Goal: Entertainment & Leisure: Consume media (video, audio)

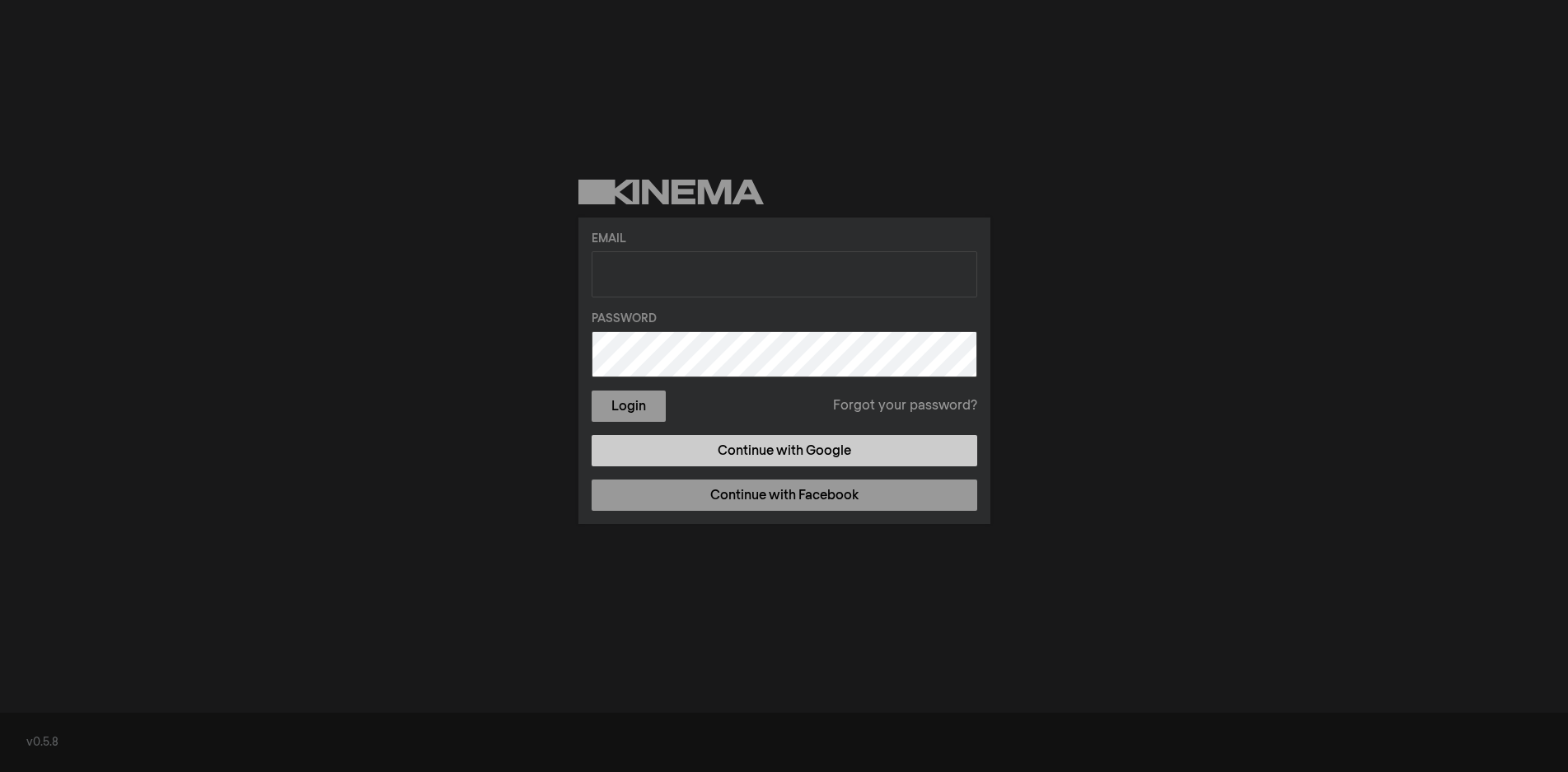
click at [729, 446] on link "Continue with Google" at bounding box center [785, 450] width 386 height 31
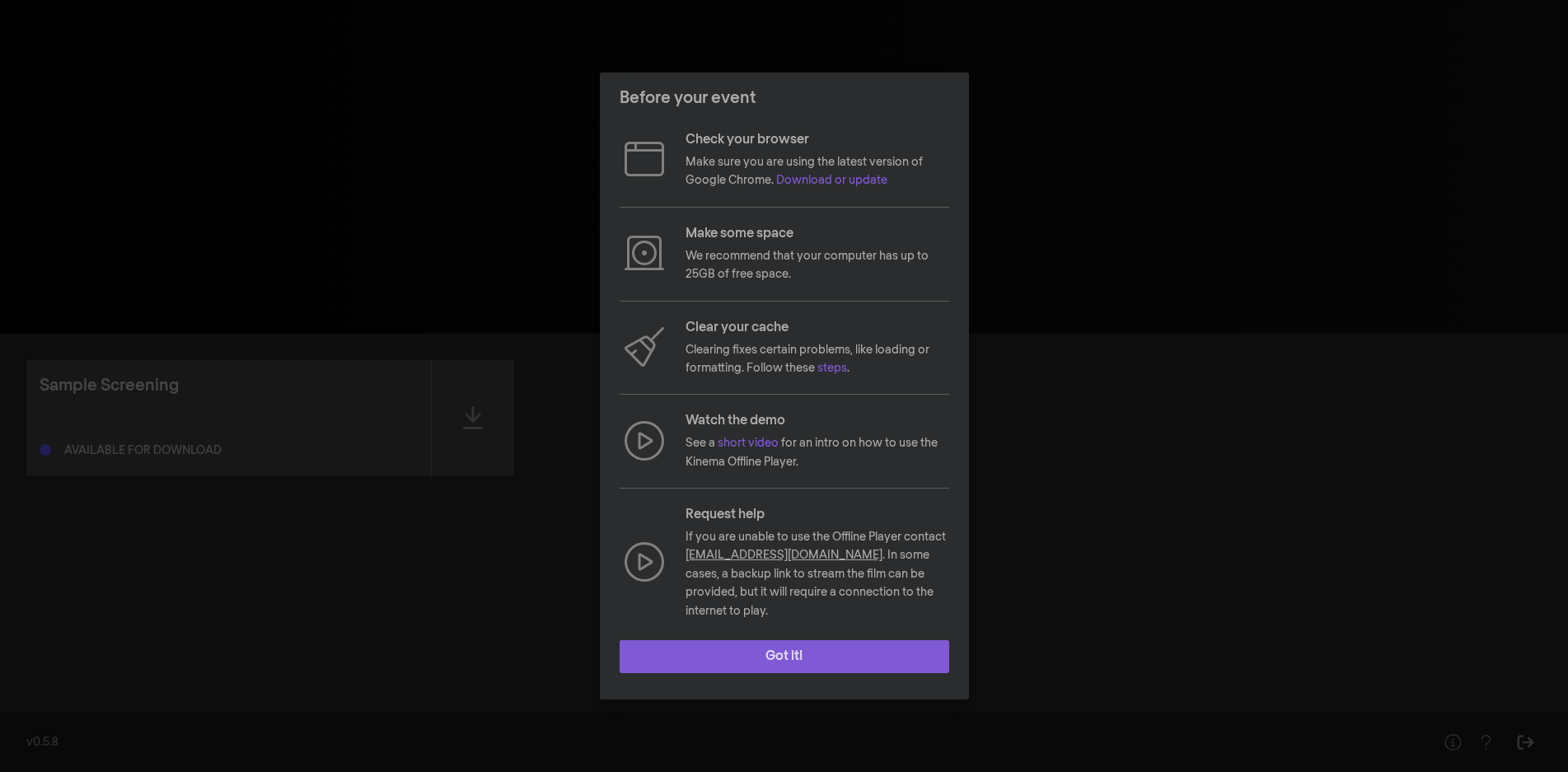
click at [800, 640] on button "Got it!" at bounding box center [784, 656] width 329 height 33
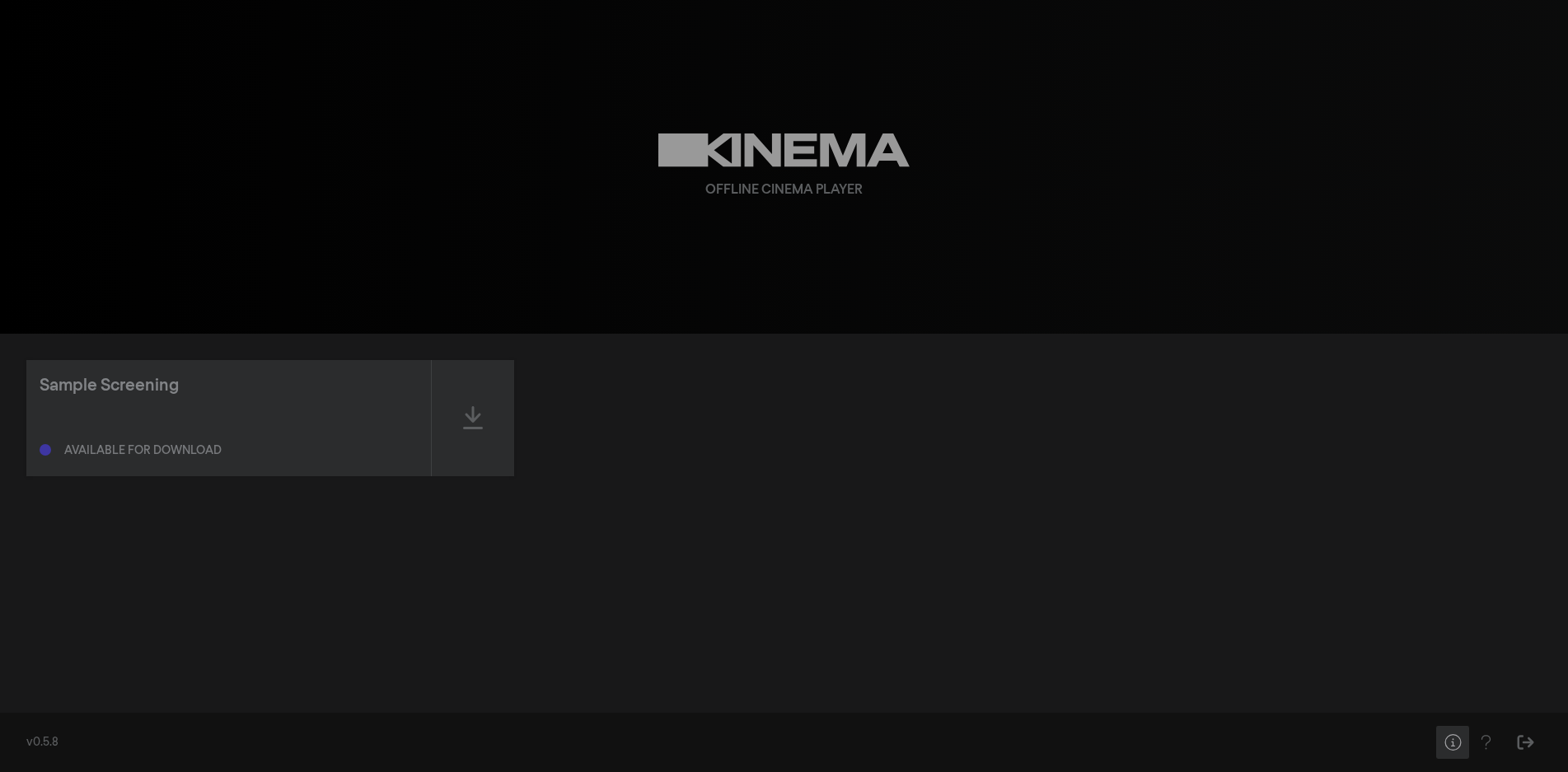
click at [1464, 747] on button "Help" at bounding box center [1453, 742] width 33 height 33
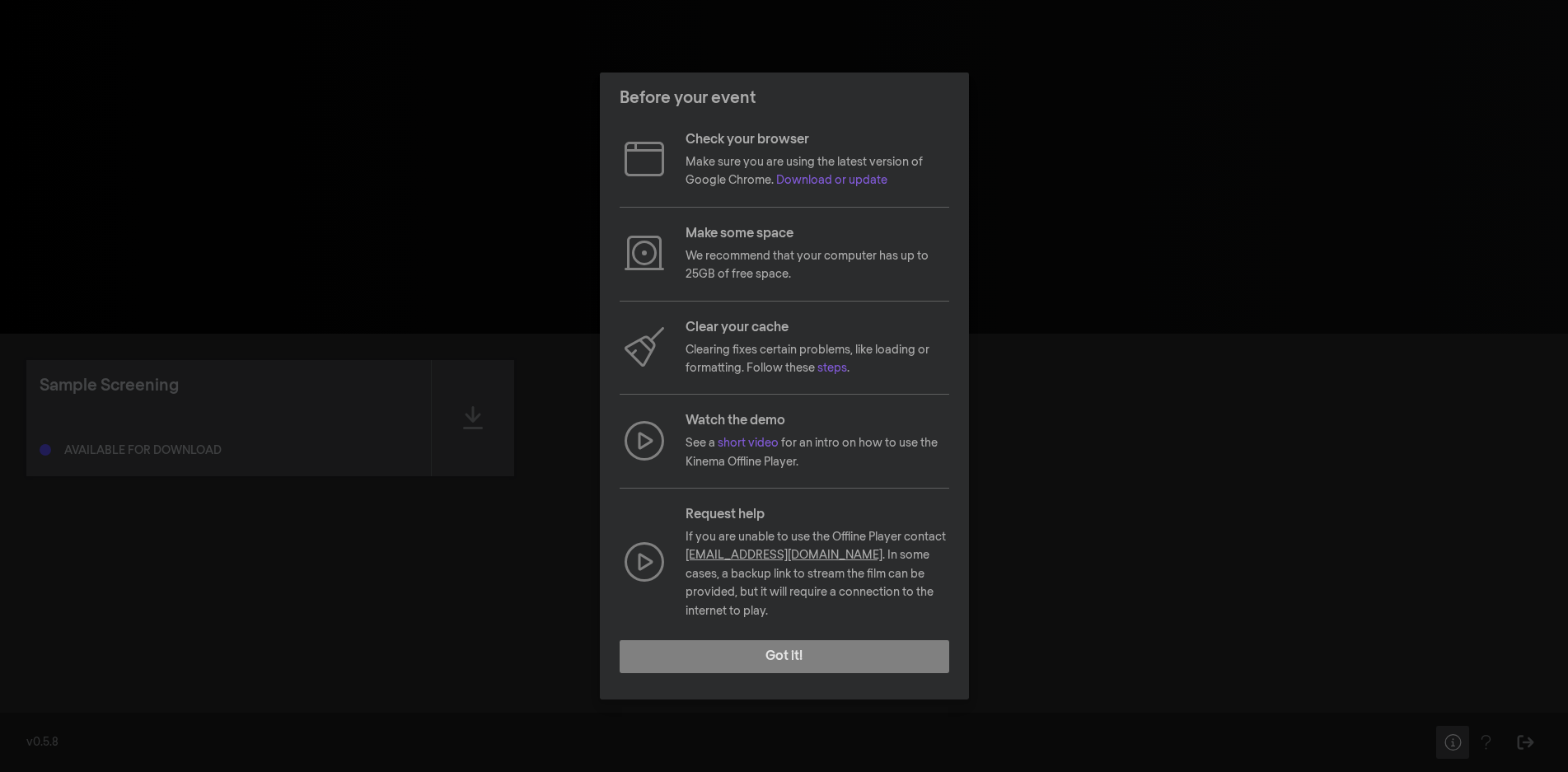
click at [1464, 747] on div "Before your event Check your browser Make sure you are using the latest version…" at bounding box center [784, 386] width 1568 height 772
click at [1157, 548] on div "Before your event Check your browser Make sure you are using the latest version…" at bounding box center [784, 386] width 1568 height 772
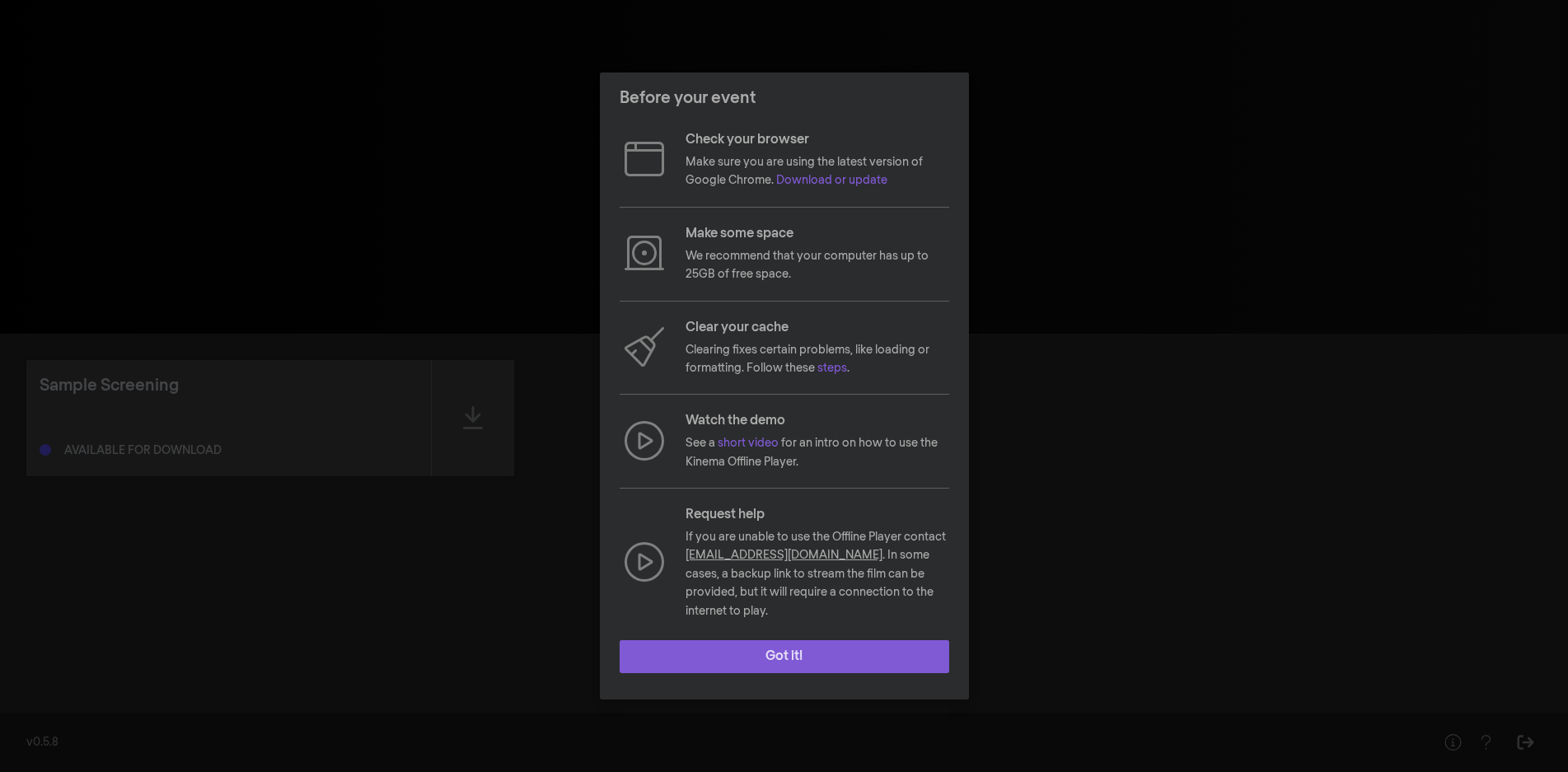
click at [879, 652] on button "Got it!" at bounding box center [784, 656] width 329 height 33
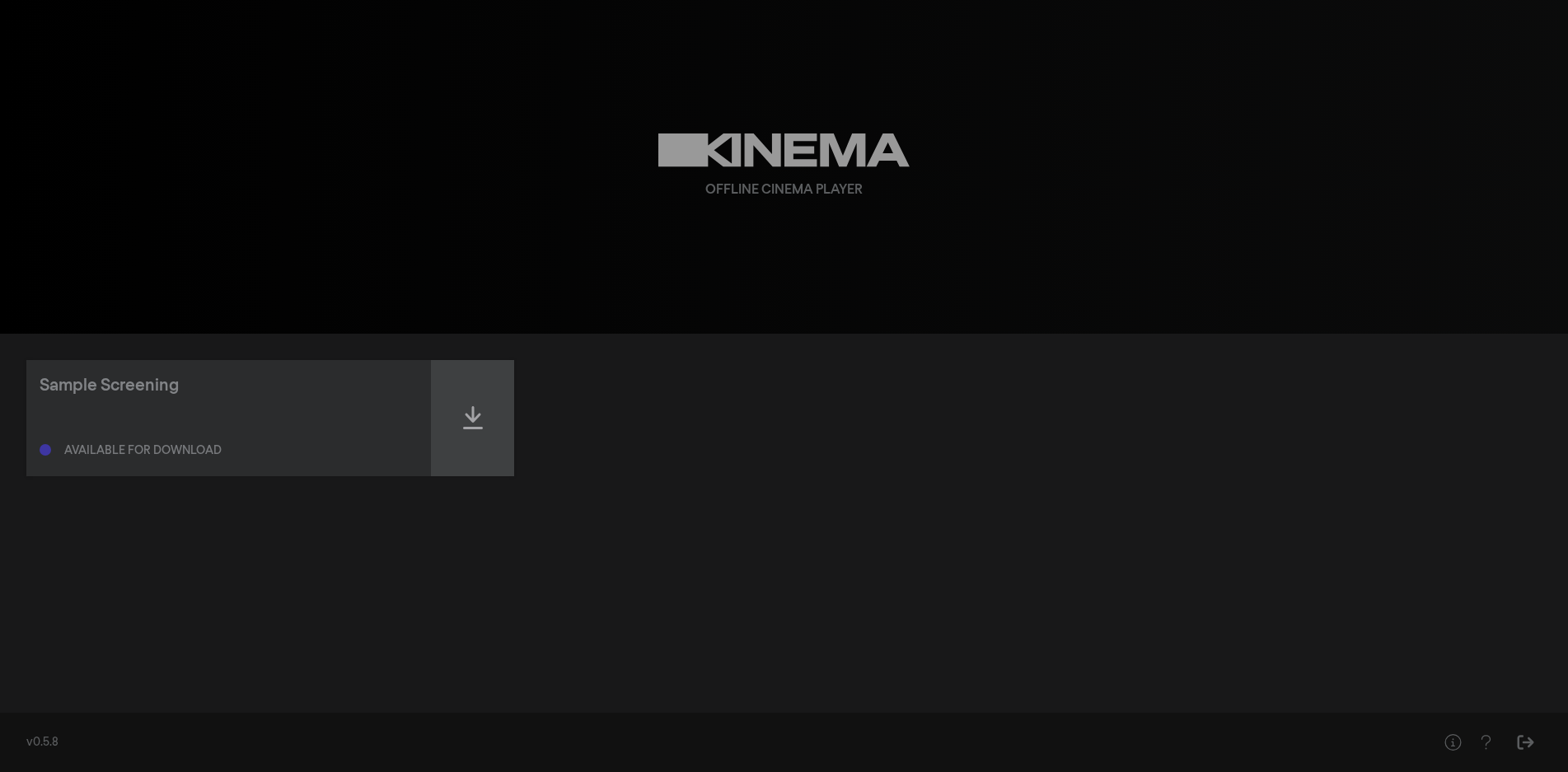
click at [493, 423] on div at bounding box center [473, 418] width 83 height 116
click at [463, 409] on icon at bounding box center [472, 417] width 19 height 26
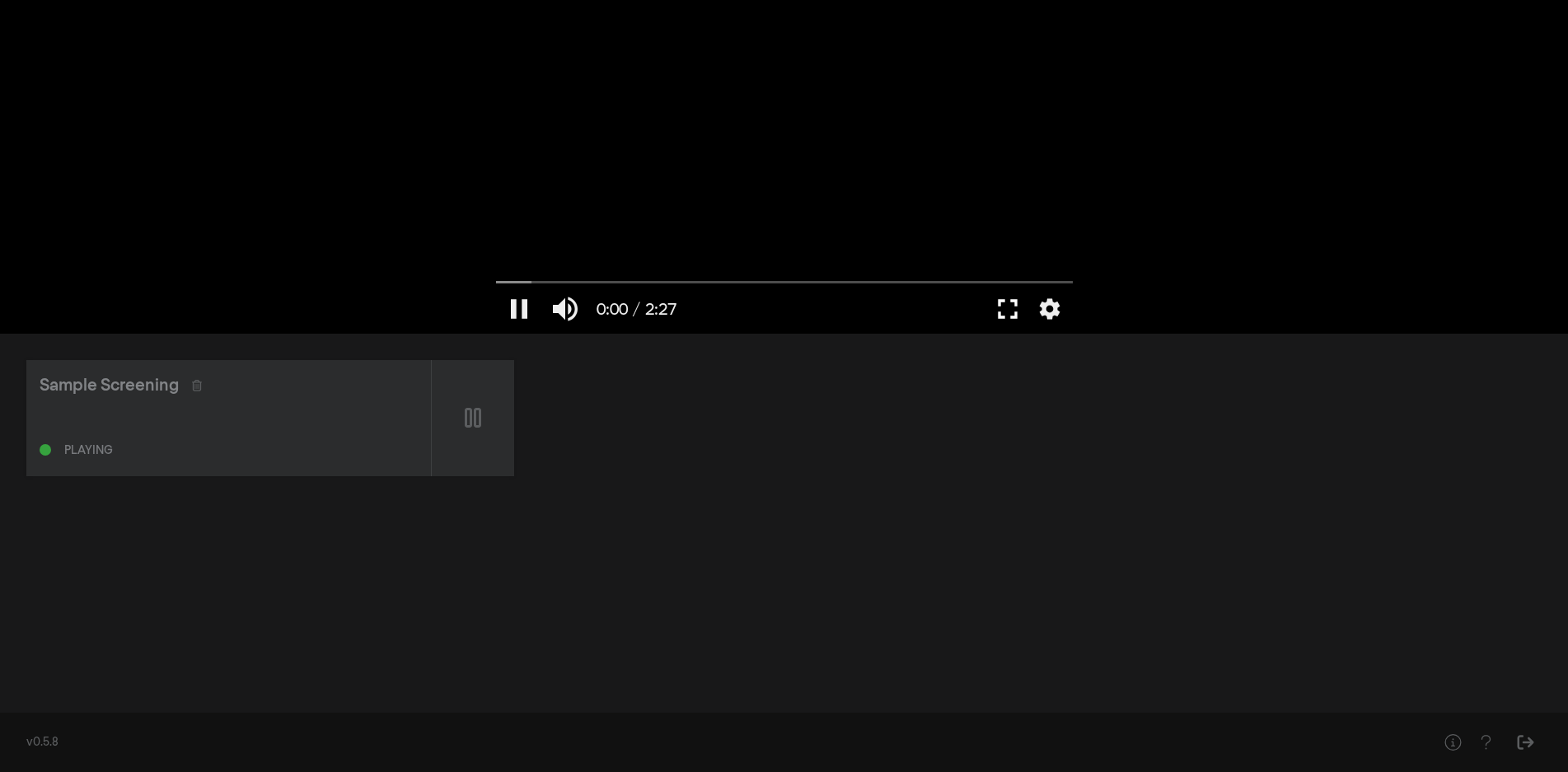
click at [999, 309] on button "fullscreen" at bounding box center [1007, 309] width 46 height 50
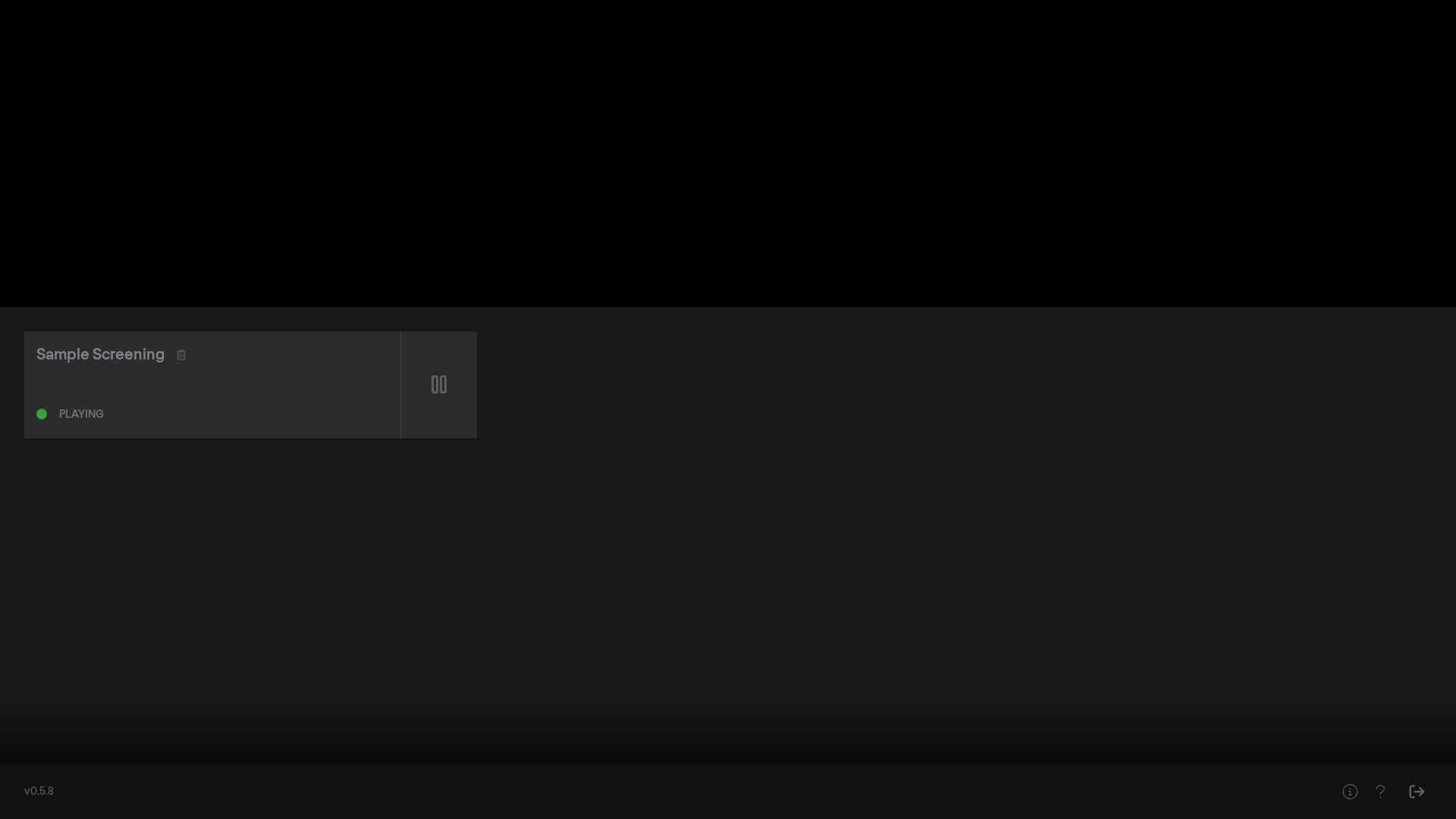
click at [1424, 710] on button "settings" at bounding box center [1427, 796] width 35 height 46
click at [1365, 710] on label "Resolution Auto" at bounding box center [1353, 710] width 190 height 30
click at [1320, 710] on span "1080p" at bounding box center [1304, 722] width 31 height 18
click at [1279, 698] on icon "arrow_back" at bounding box center [1273, 696] width 30 height 15
click at [1418, 710] on button "settings" at bounding box center [1427, 796] width 35 height 46
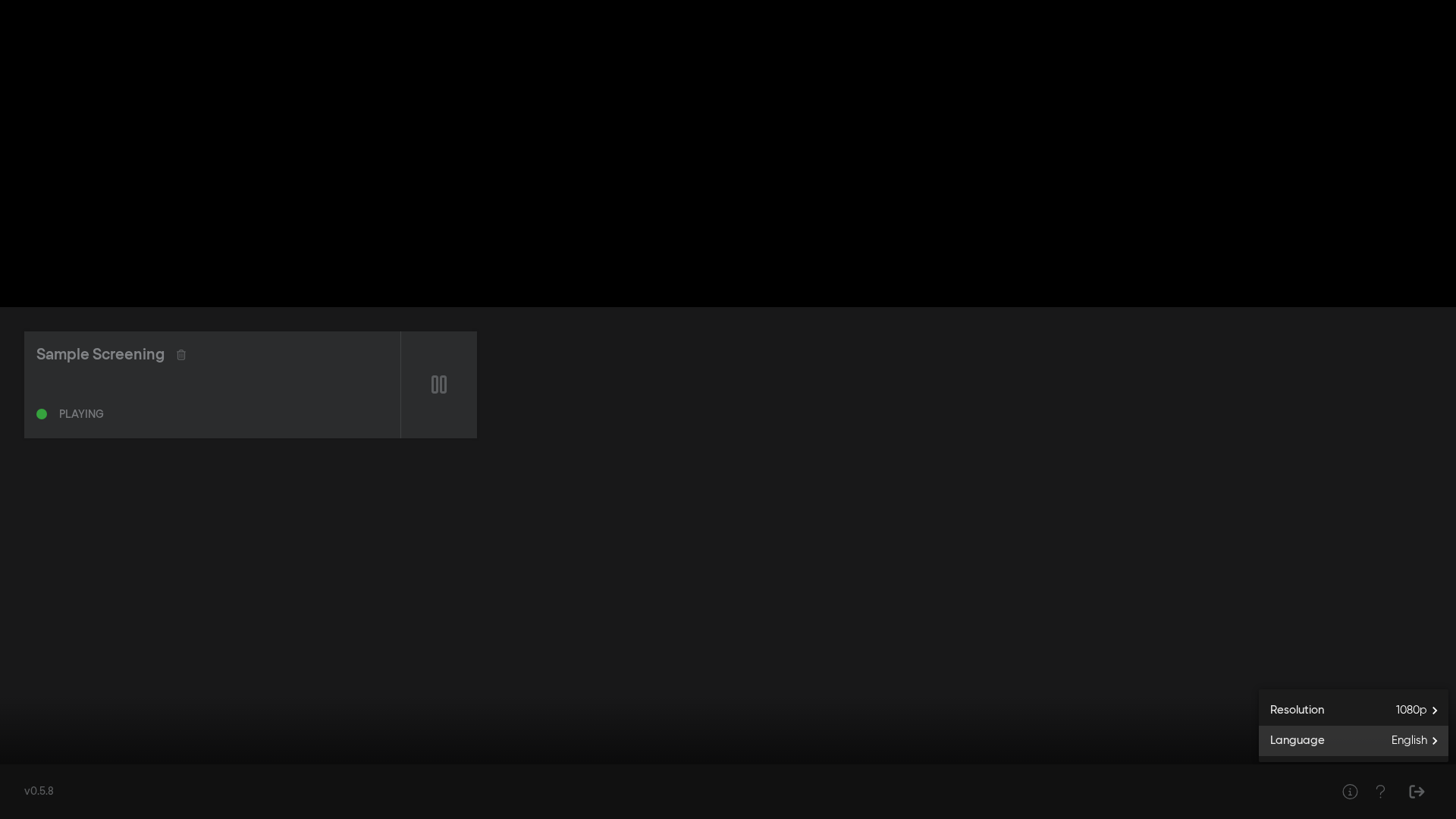
click at [1412, 710] on span "English" at bounding box center [1420, 740] width 57 height 22
click at [1268, 710] on icon "arrow_back" at bounding box center [1273, 718] width 30 height 15
click at [1404, 539] on div at bounding box center [728, 409] width 1456 height 819
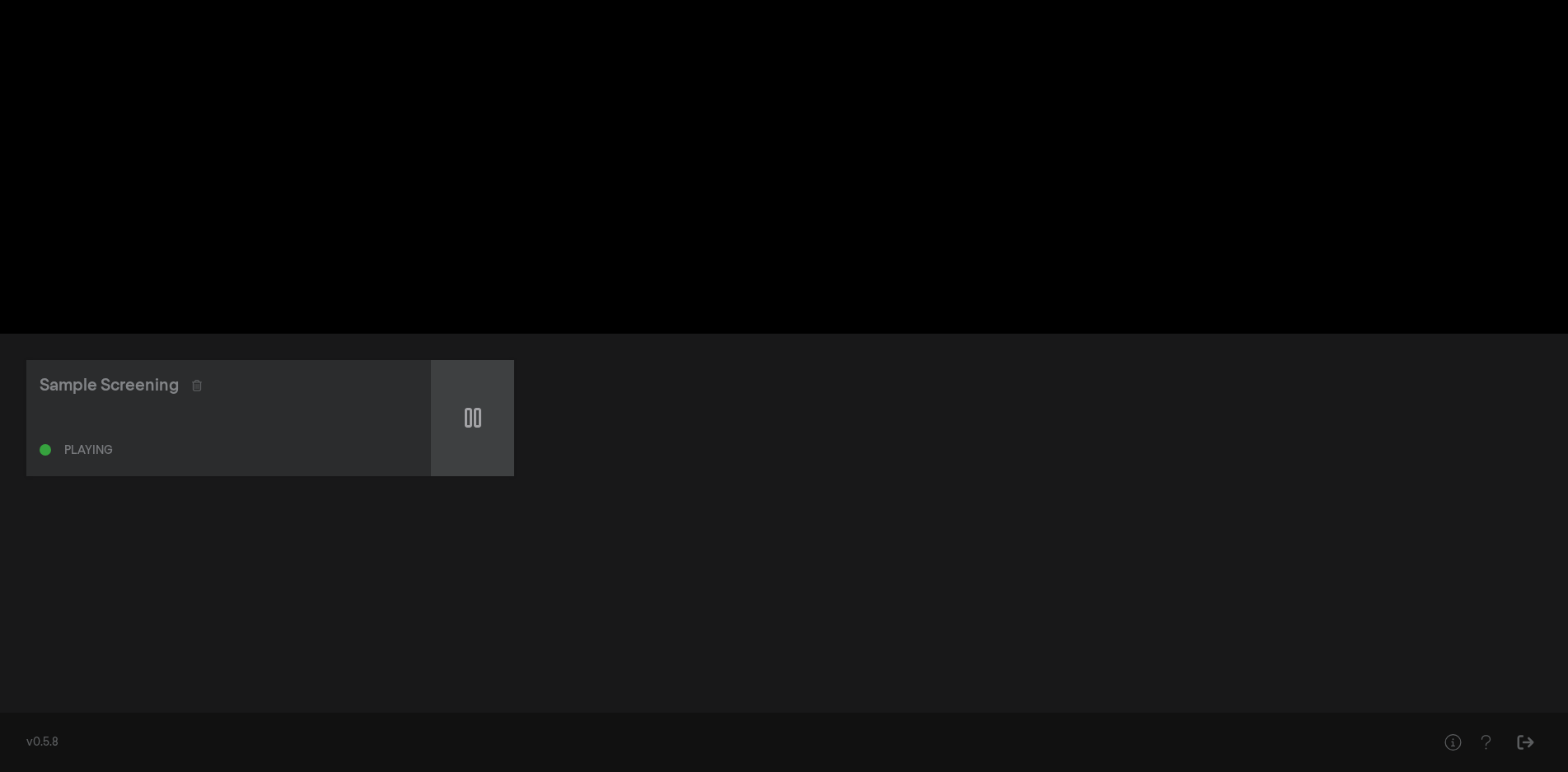
click at [471, 414] on icon at bounding box center [473, 417] width 17 height 19
type input "132.804337"
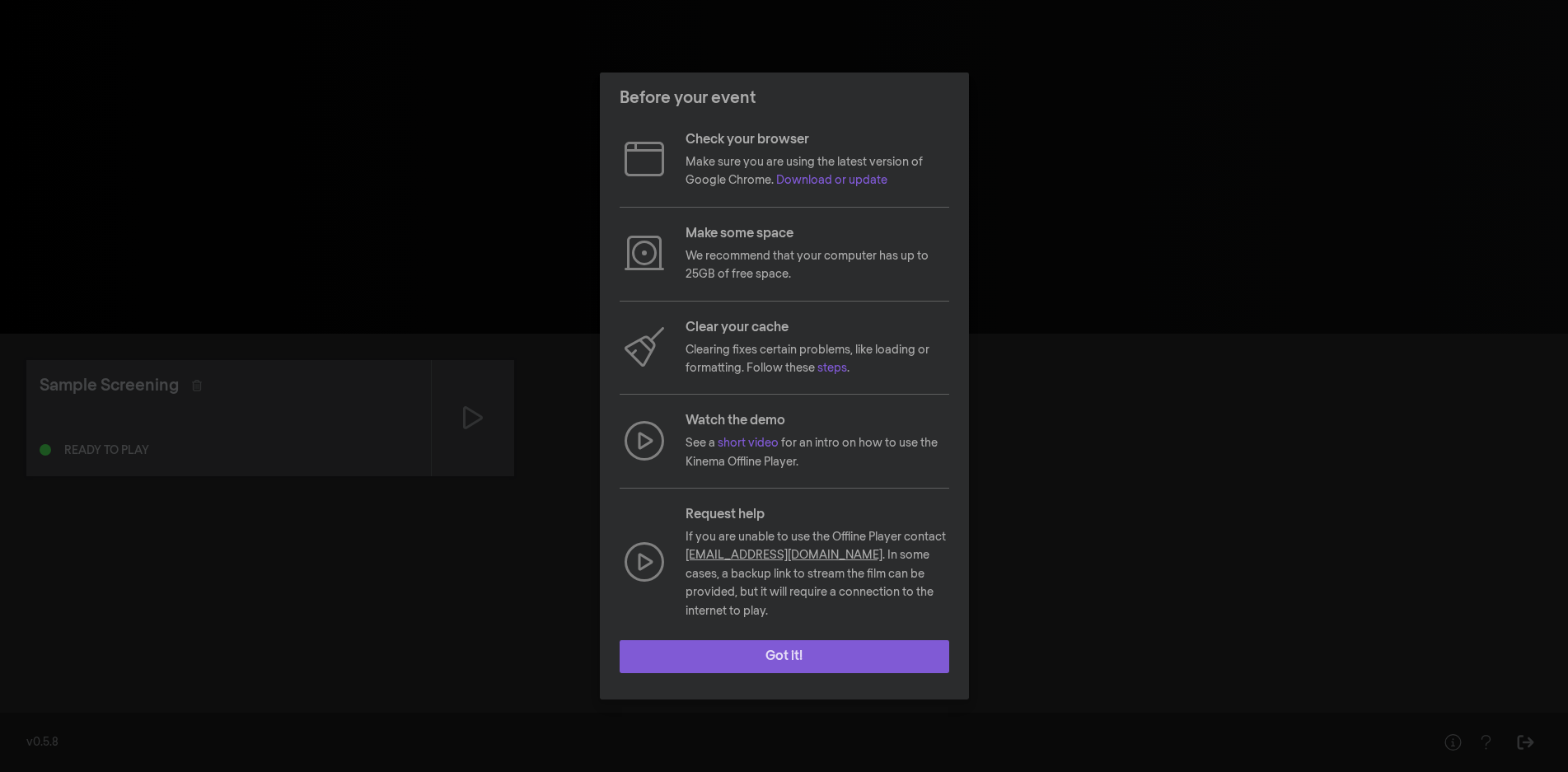
click at [860, 652] on button "Got it!" at bounding box center [784, 656] width 329 height 33
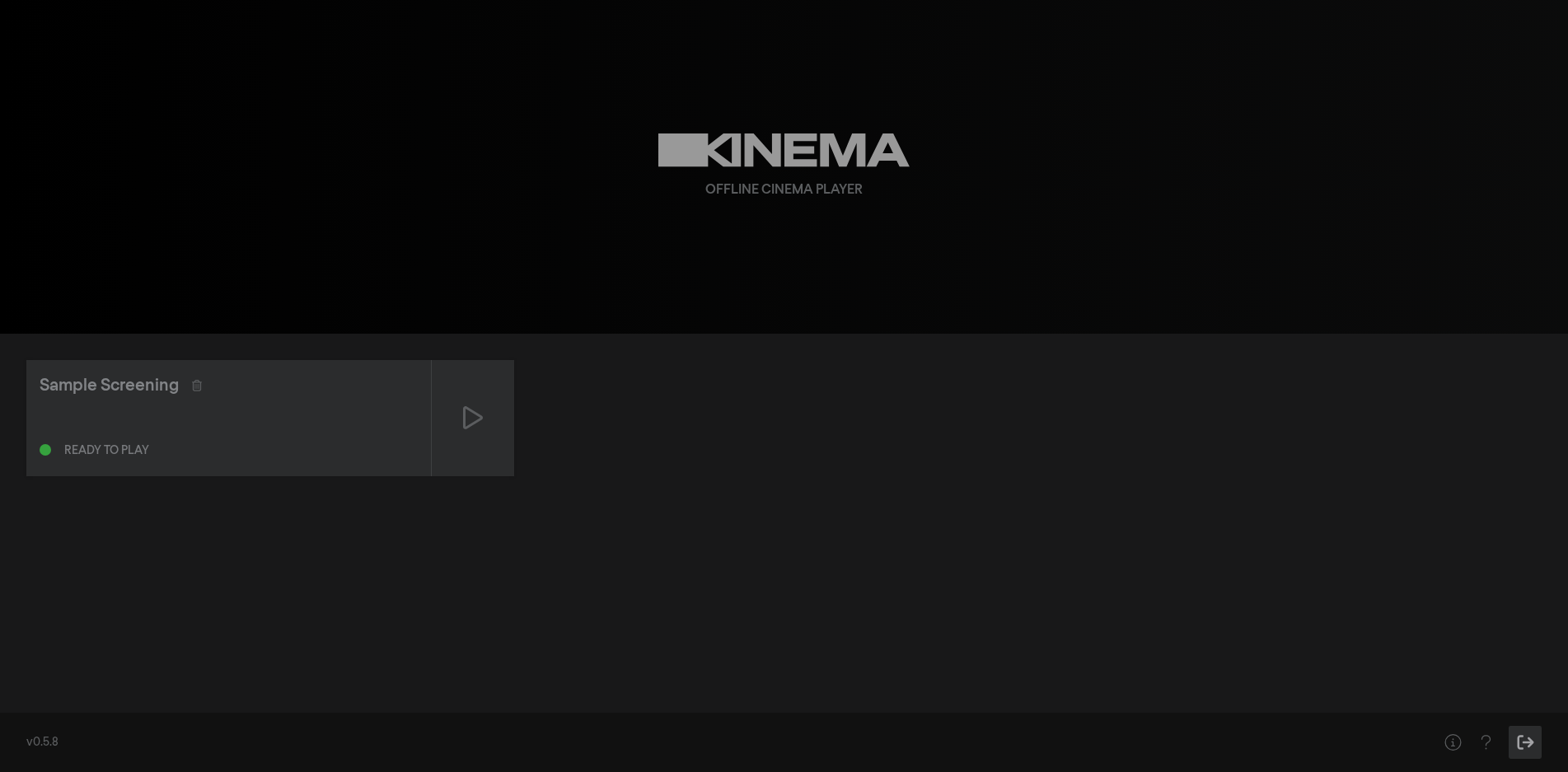
click at [1522, 745] on icon "Sign Out" at bounding box center [1526, 743] width 20 height 17
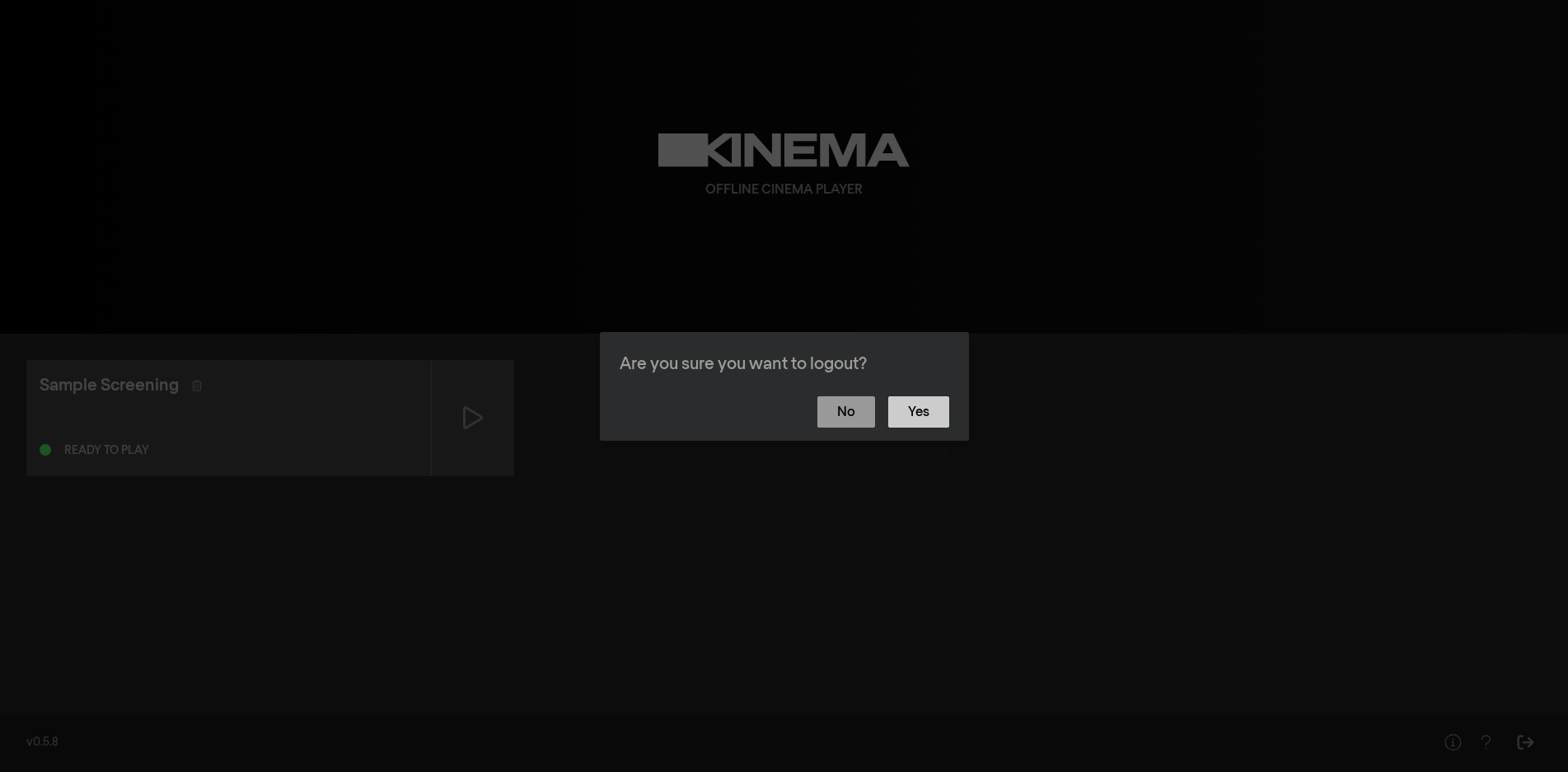
click at [925, 411] on button "Yes" at bounding box center [919, 412] width 61 height 31
